Goal: Task Accomplishment & Management: Manage account settings

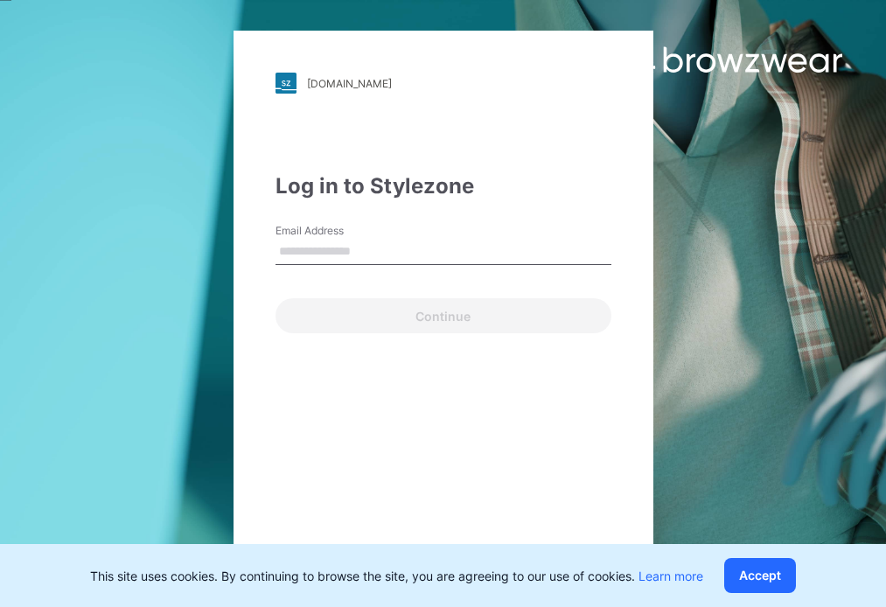
click at [337, 260] on input "Email Address" at bounding box center [444, 252] width 336 height 26
type input "**********"
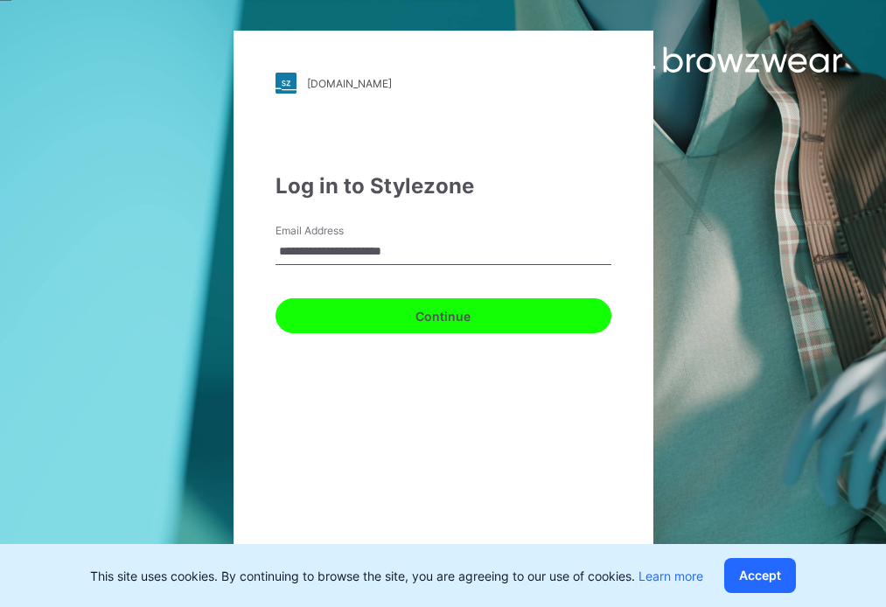
click at [392, 308] on button "Continue" at bounding box center [444, 315] width 336 height 35
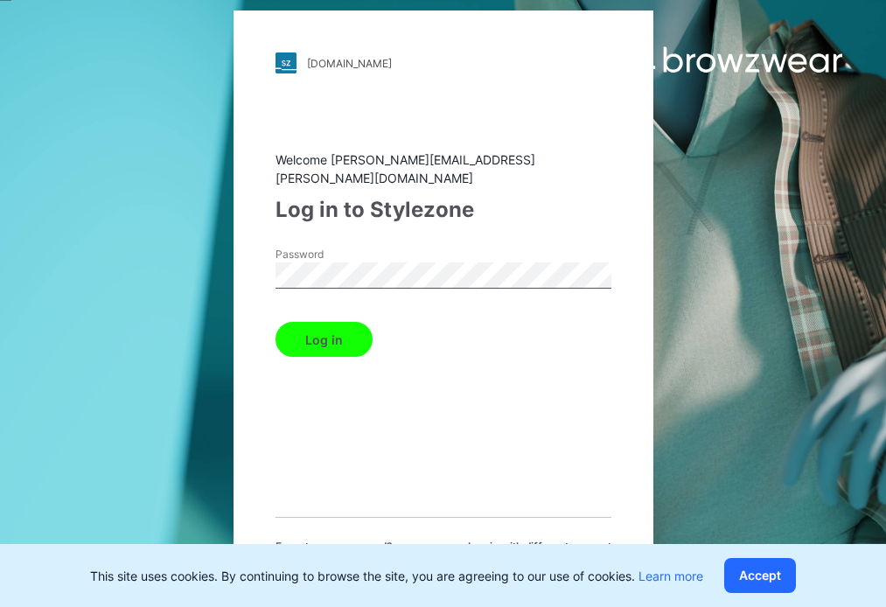
click at [343, 332] on button "Log in" at bounding box center [324, 339] width 97 height 35
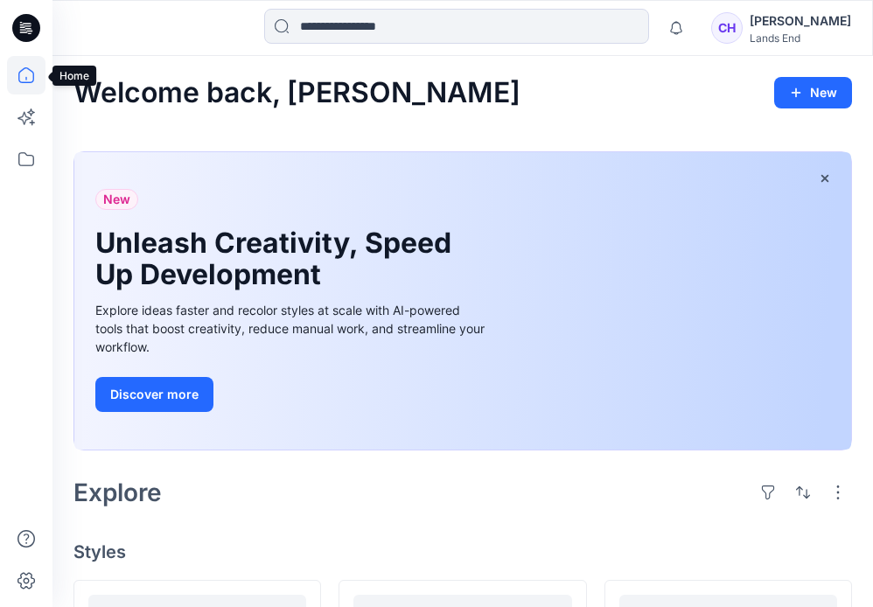
click at [10, 81] on icon at bounding box center [26, 75] width 38 height 38
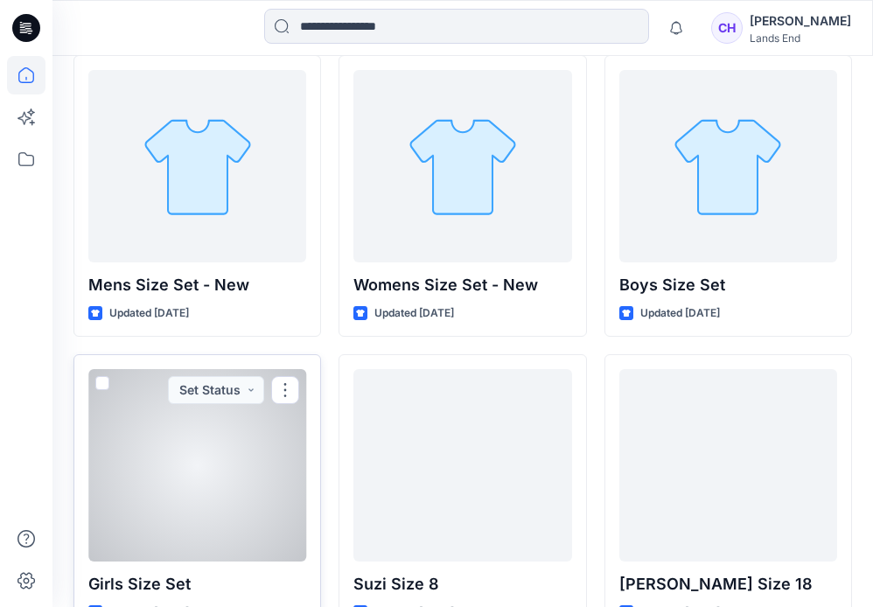
scroll to position [875, 0]
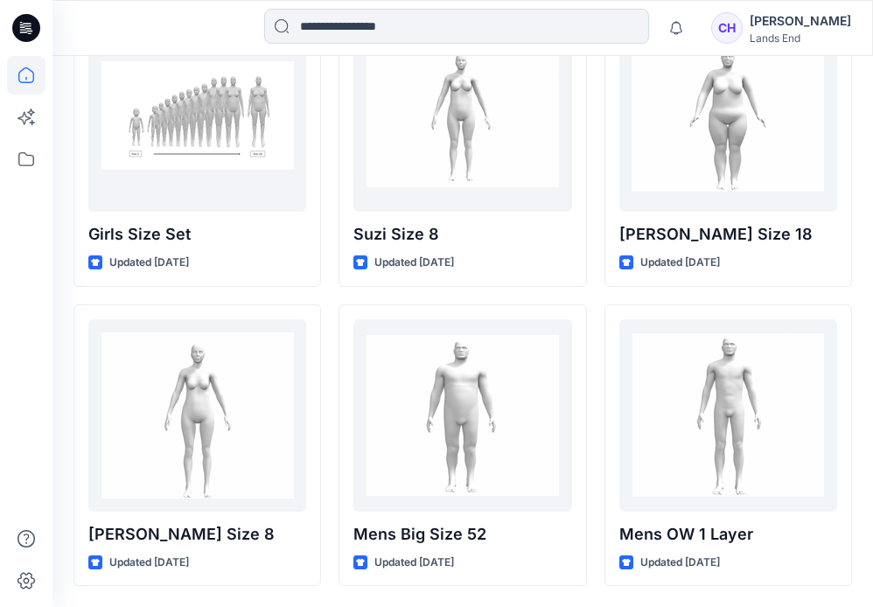
click at [781, 33] on div "Lands End" at bounding box center [800, 37] width 101 height 13
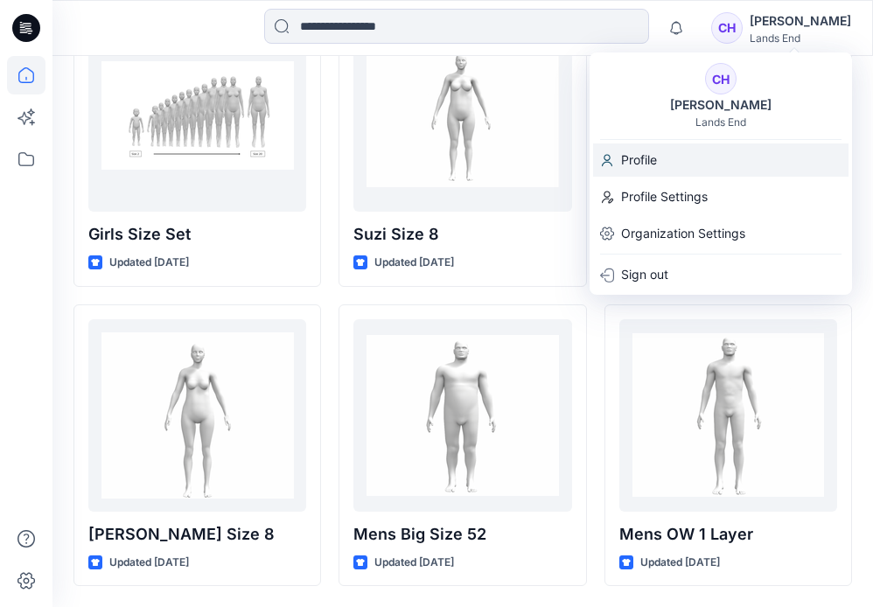
click at [652, 163] on p "Profile" at bounding box center [639, 159] width 36 height 33
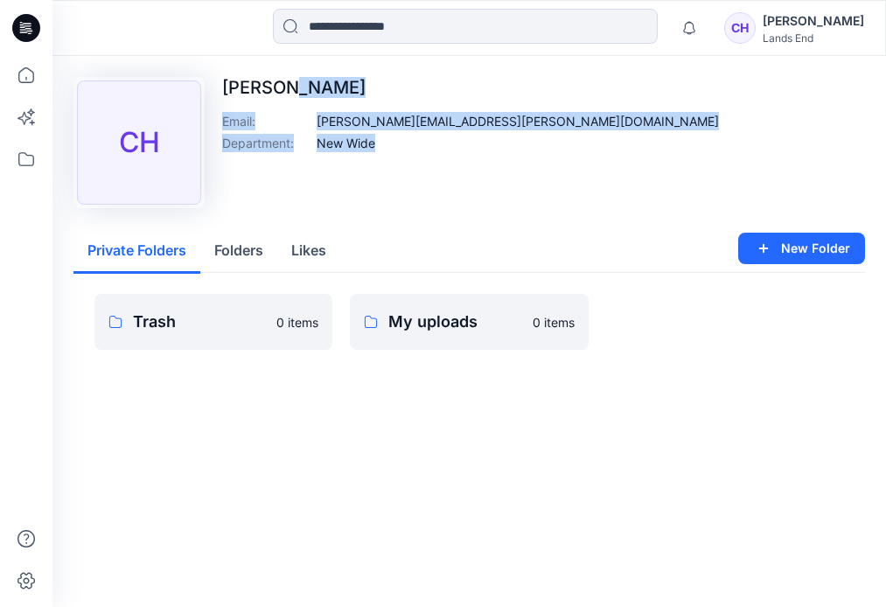
drag, startPoint x: 375, startPoint y: 140, endPoint x: 284, endPoint y: 70, distance: 114.8
click at [284, 70] on div "Upload Image CH Cindy Huang Email : cindy.huang@newwide.com Department : New Wi…" at bounding box center [469, 238] width 834 height 364
drag, startPoint x: 388, startPoint y: 147, endPoint x: 356, endPoint y: 220, distance: 79.5
click at [390, 147] on div "Department : New Wide" at bounding box center [470, 143] width 497 height 18
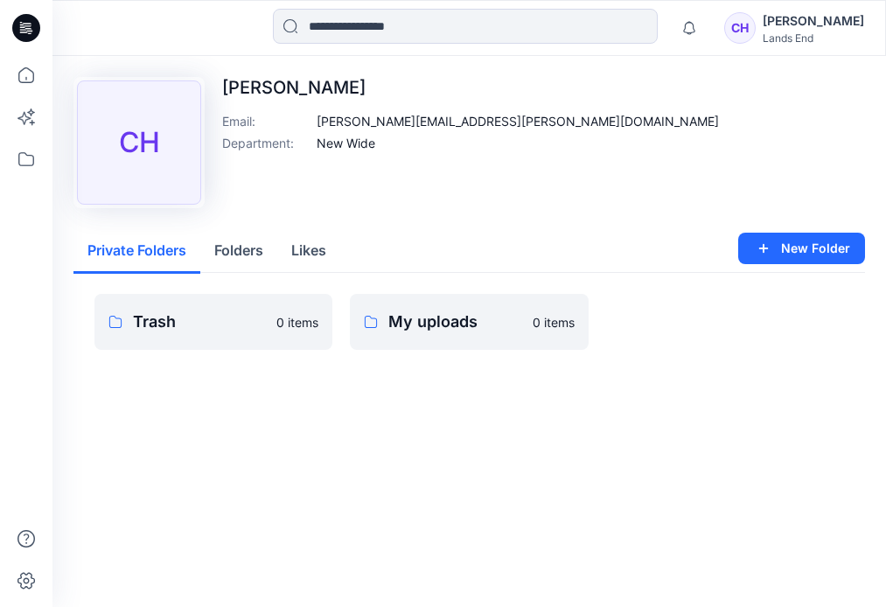
drag, startPoint x: 248, startPoint y: 410, endPoint x: 48, endPoint y: 134, distance: 341.4
click at [248, 410] on div "Upload Image CH Cindy Huang Email : cindy.huang@newwide.com Department : New Wi…" at bounding box center [469, 238] width 834 height 364
click at [25, 32] on icon at bounding box center [24, 31] width 8 height 1
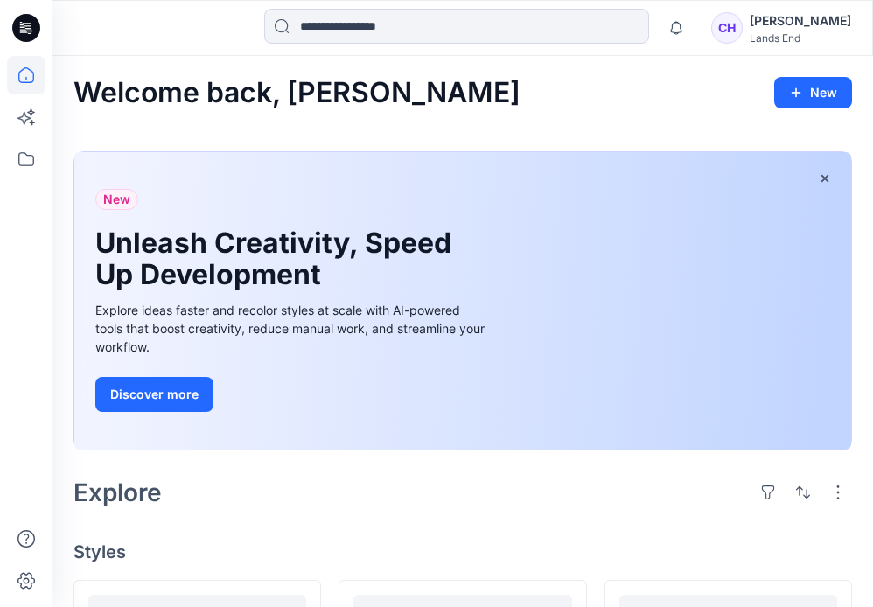
click at [563, 102] on div "Welcome back, [PERSON_NAME]" at bounding box center [462, 93] width 778 height 32
click at [30, 119] on icon at bounding box center [23, 118] width 13 height 13
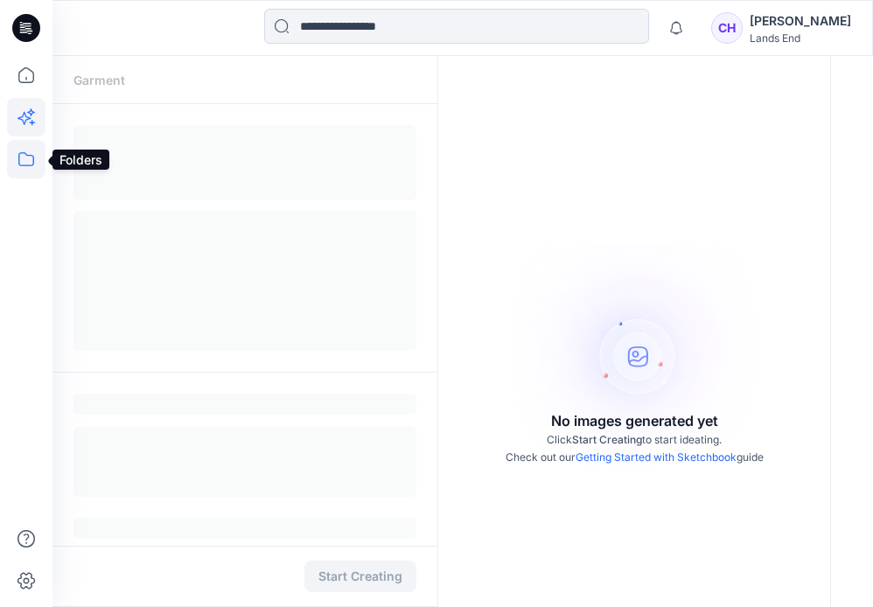
click at [23, 170] on icon at bounding box center [26, 159] width 38 height 38
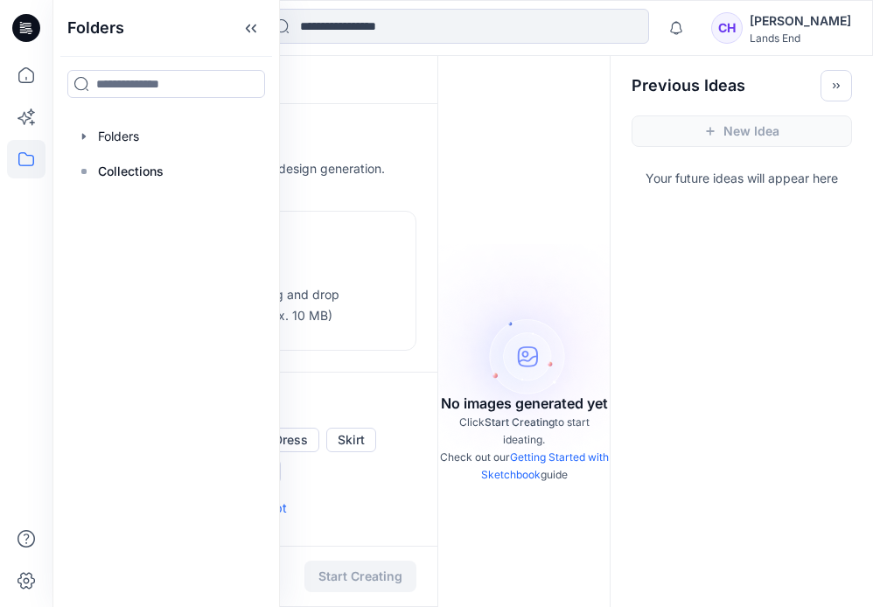
click at [533, 217] on div "No images generated yet Click Start Creating to start ideating. Check out our G…" at bounding box center [523, 359] width 171 height 607
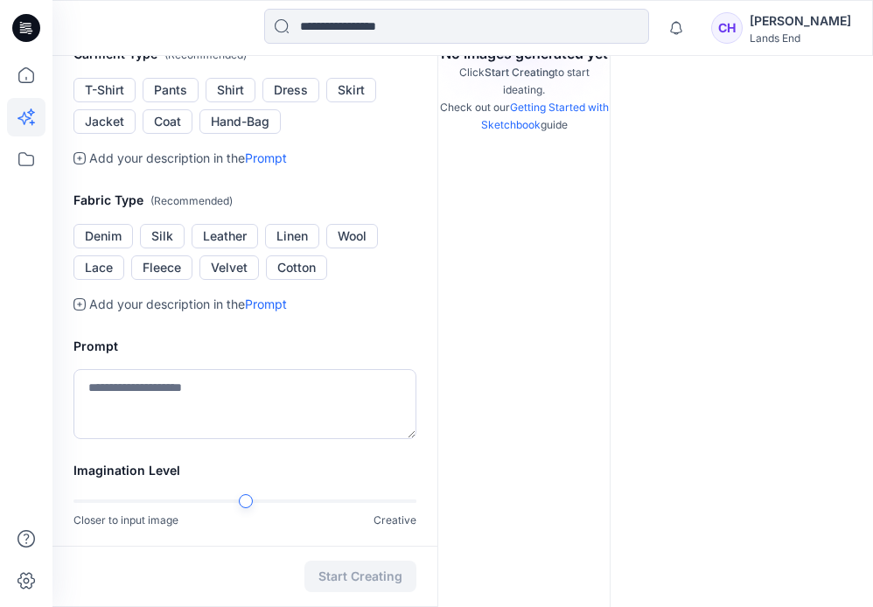
scroll to position [512, 0]
